Goal: Understand process/instructions: Learn how to perform a task or action

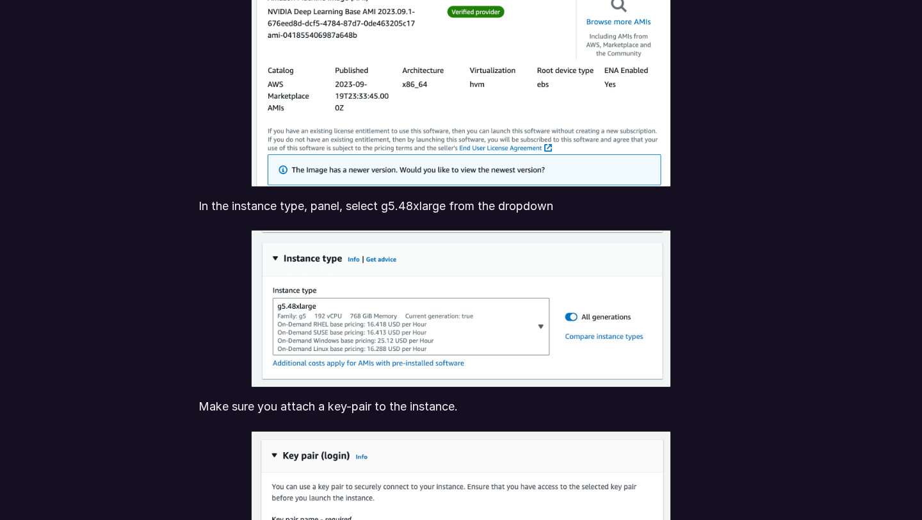
scroll to position [2544, 0]
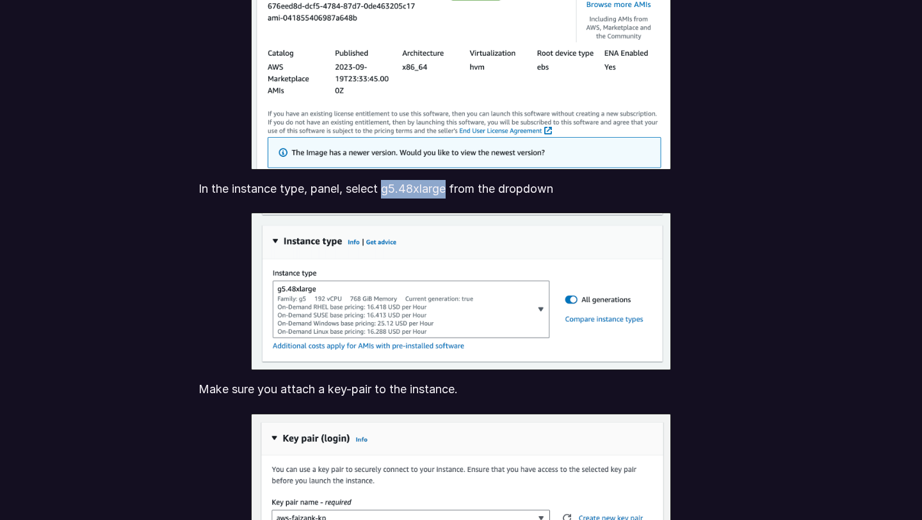
drag, startPoint x: 384, startPoint y: 188, endPoint x: 451, endPoint y: 184, distance: 66.7
click at [451, 184] on p "In the instance type, panel, select g5.48xlarge from the dropdown" at bounding box center [461, 189] width 525 height 19
copy p "g5.48xlarge"
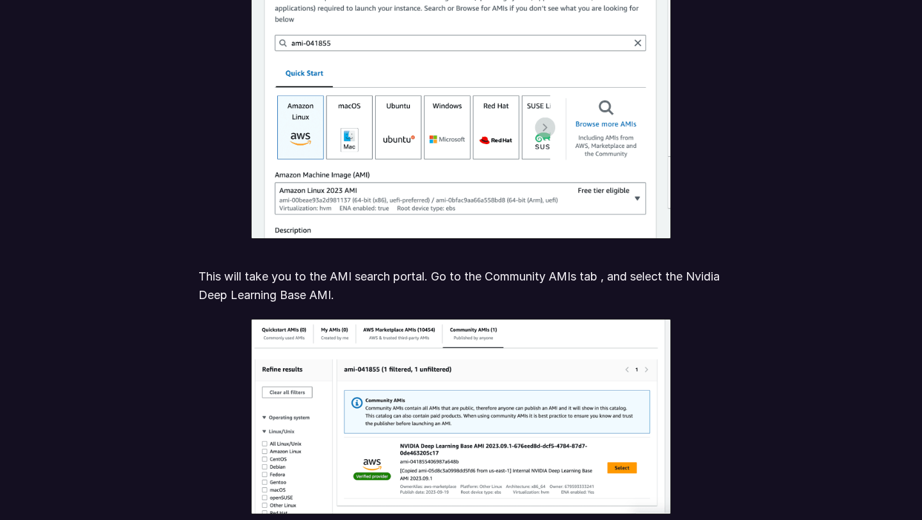
scroll to position [2332, 0]
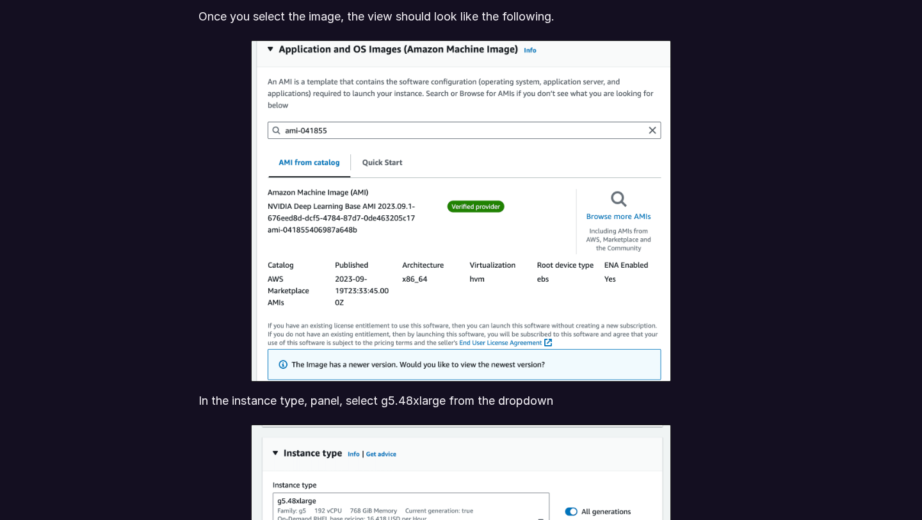
scroll to position [2332, 0]
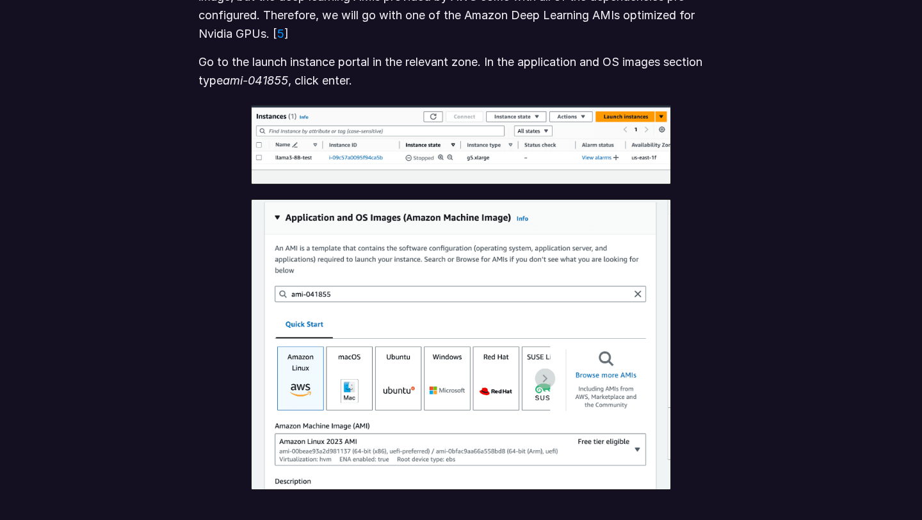
scroll to position [1601, 0]
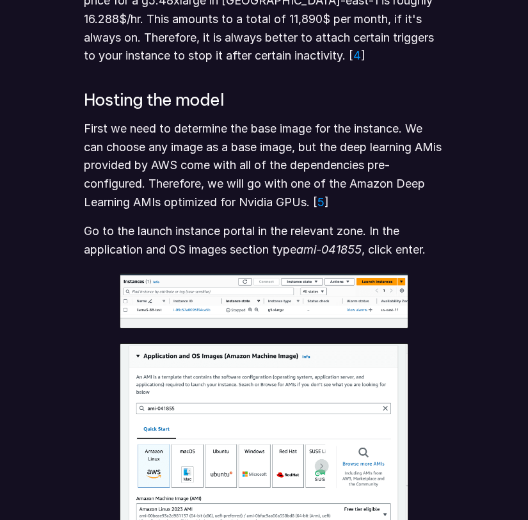
scroll to position [1578, 0]
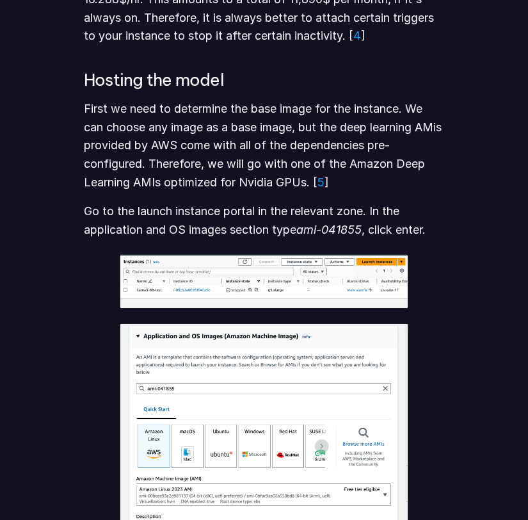
click at [303, 231] on em "ami-041855" at bounding box center [328, 229] width 65 height 13
drag, startPoint x: 304, startPoint y: 231, endPoint x: 343, endPoint y: 231, distance: 39.1
click at [343, 231] on em "ami-041855" at bounding box center [328, 229] width 65 height 13
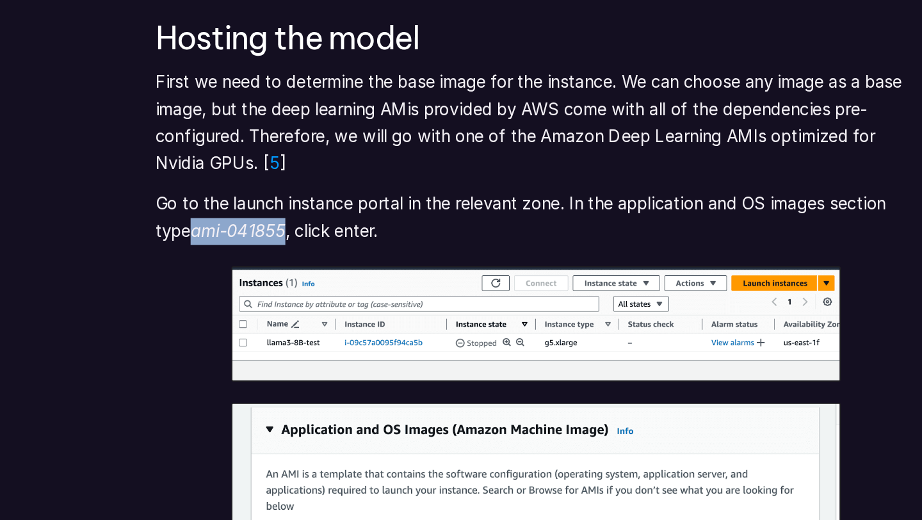
scroll to position [1441, 0]
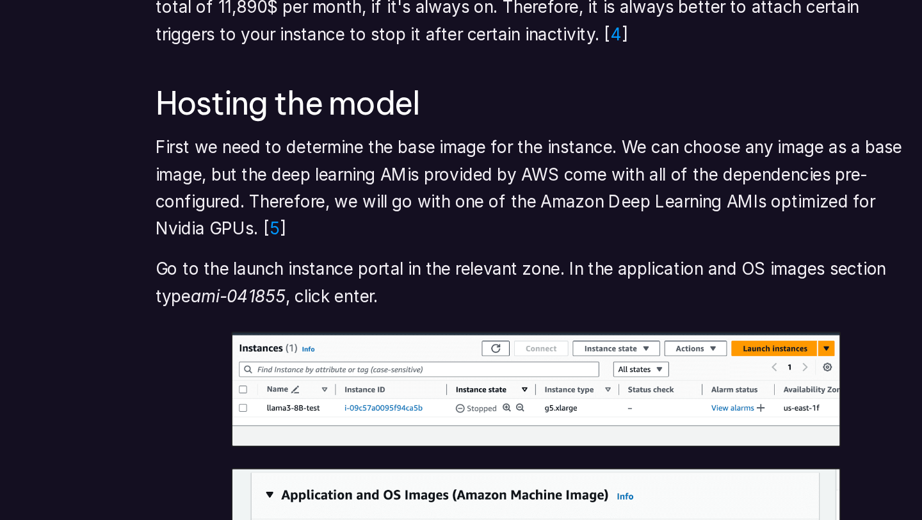
click at [277, 207] on em "ami-041855" at bounding box center [255, 203] width 65 height 13
drag, startPoint x: 289, startPoint y: 205, endPoint x: 229, endPoint y: 206, distance: 60.2
click at [229, 206] on em "ami-041855" at bounding box center [255, 203] width 65 height 13
click at [227, 206] on em "ami-041855" at bounding box center [255, 203] width 65 height 13
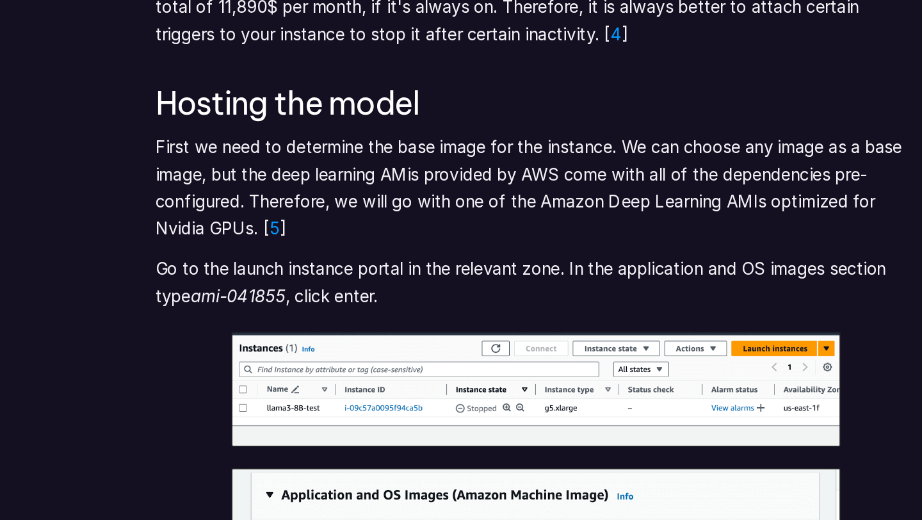
click at [227, 206] on em "ami-041855" at bounding box center [255, 203] width 65 height 13
drag, startPoint x: 227, startPoint y: 206, endPoint x: 273, endPoint y: 199, distance: 46.5
click at [273, 199] on em "ami-041855" at bounding box center [255, 203] width 65 height 13
copy em "ami-041855"
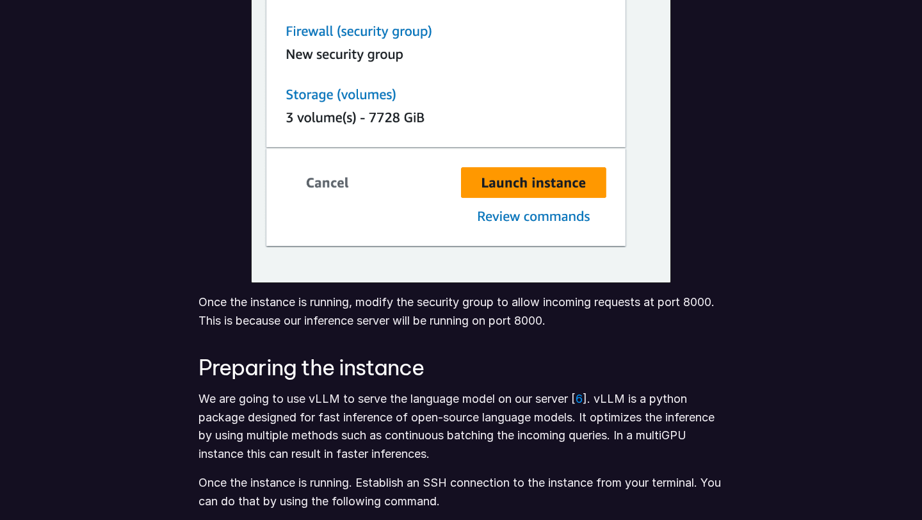
scroll to position [3960, 0]
